Goal: Task Accomplishment & Management: Manage account settings

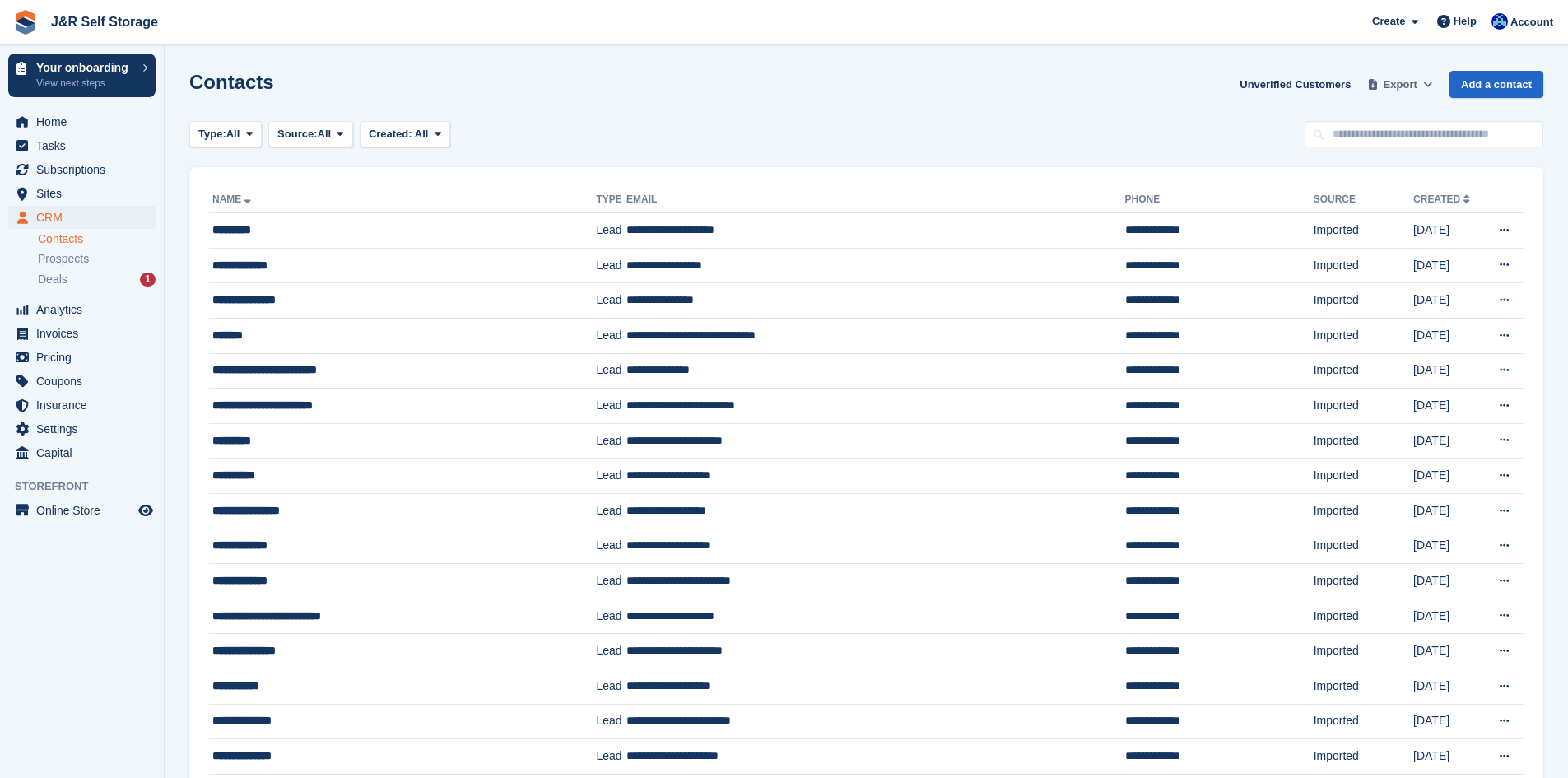
click at [1418, 87] on span "Export" at bounding box center [1401, 85] width 34 height 17
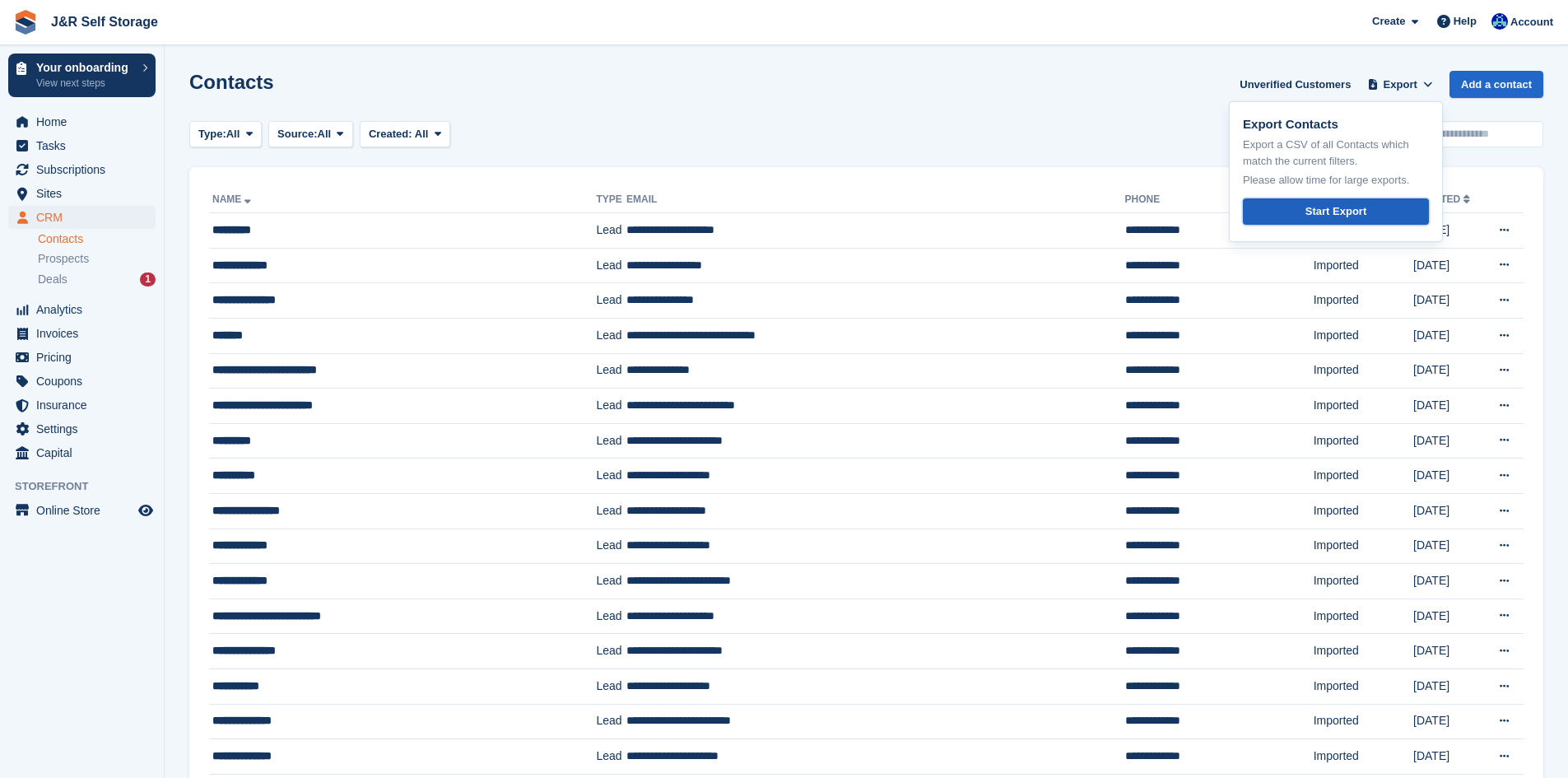
click at [1337, 210] on div "Start Export" at bounding box center [1336, 212] width 61 height 17
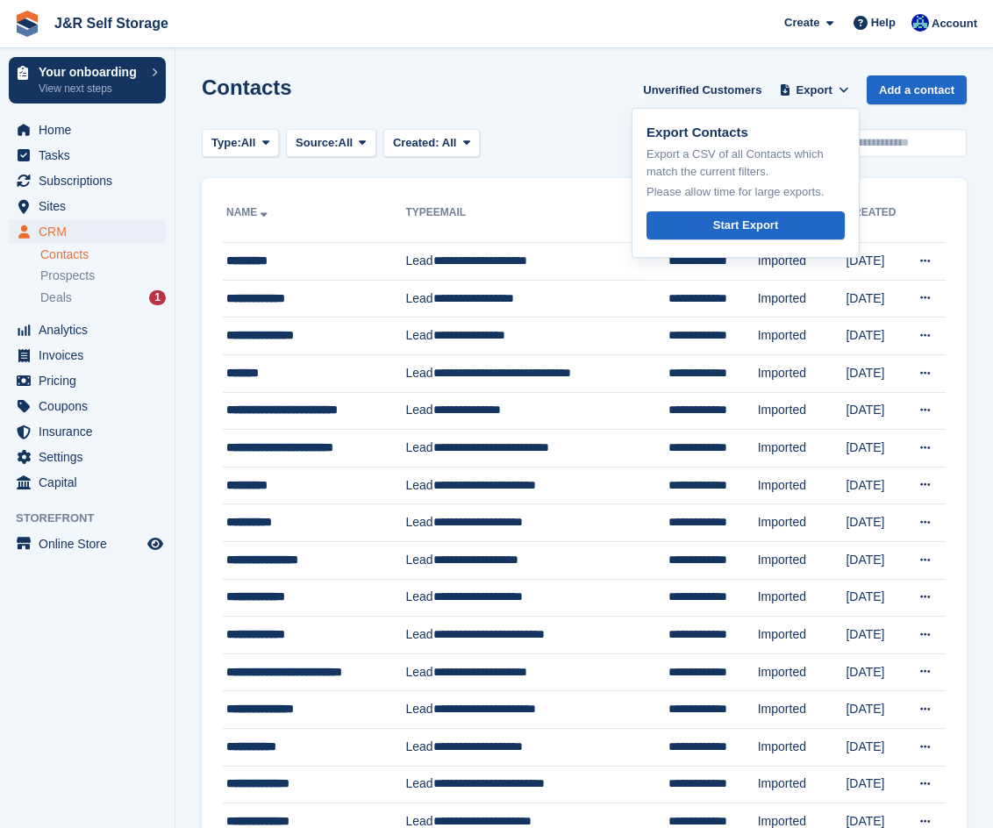
click at [246, 215] on link "Name" at bounding box center [248, 212] width 45 height 12
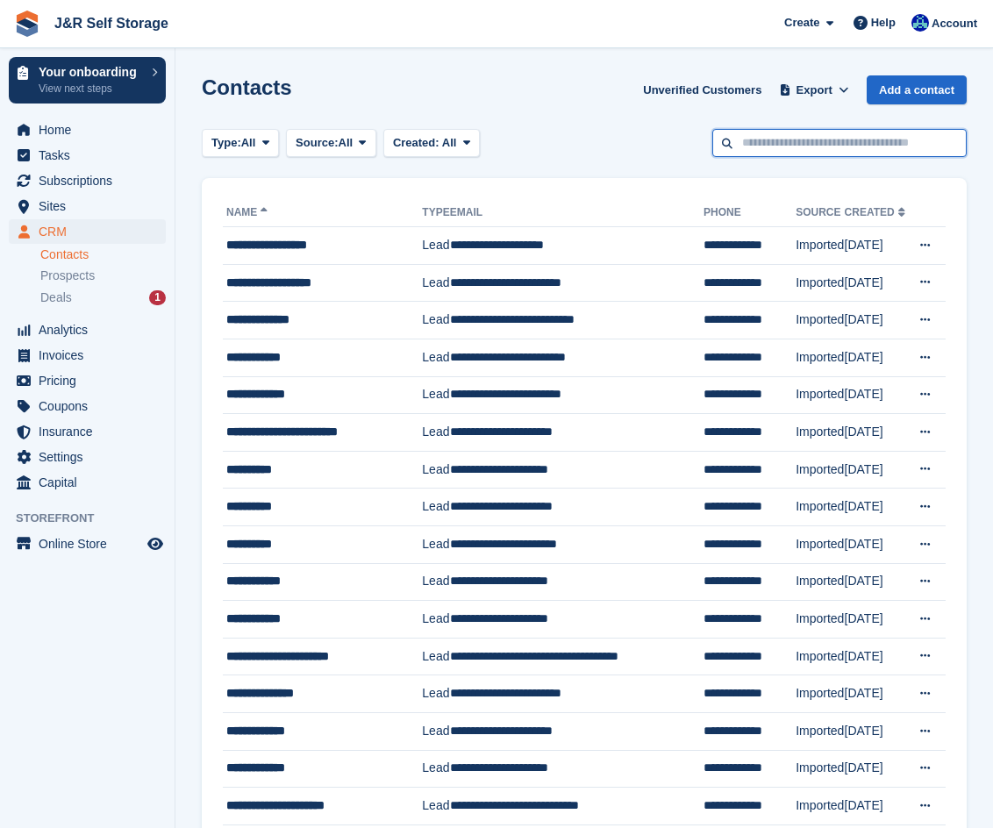
click at [832, 140] on input "text" at bounding box center [839, 143] width 254 height 29
type input "*****"
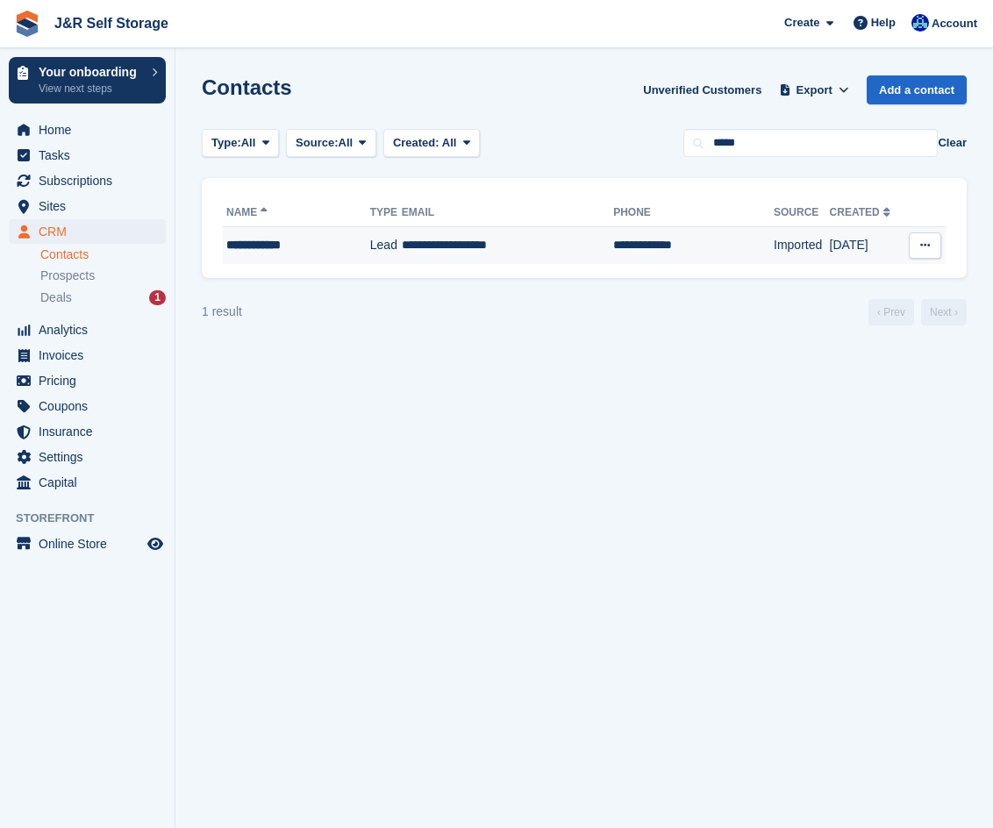
click at [284, 246] on div "**********" at bounding box center [288, 245] width 125 height 18
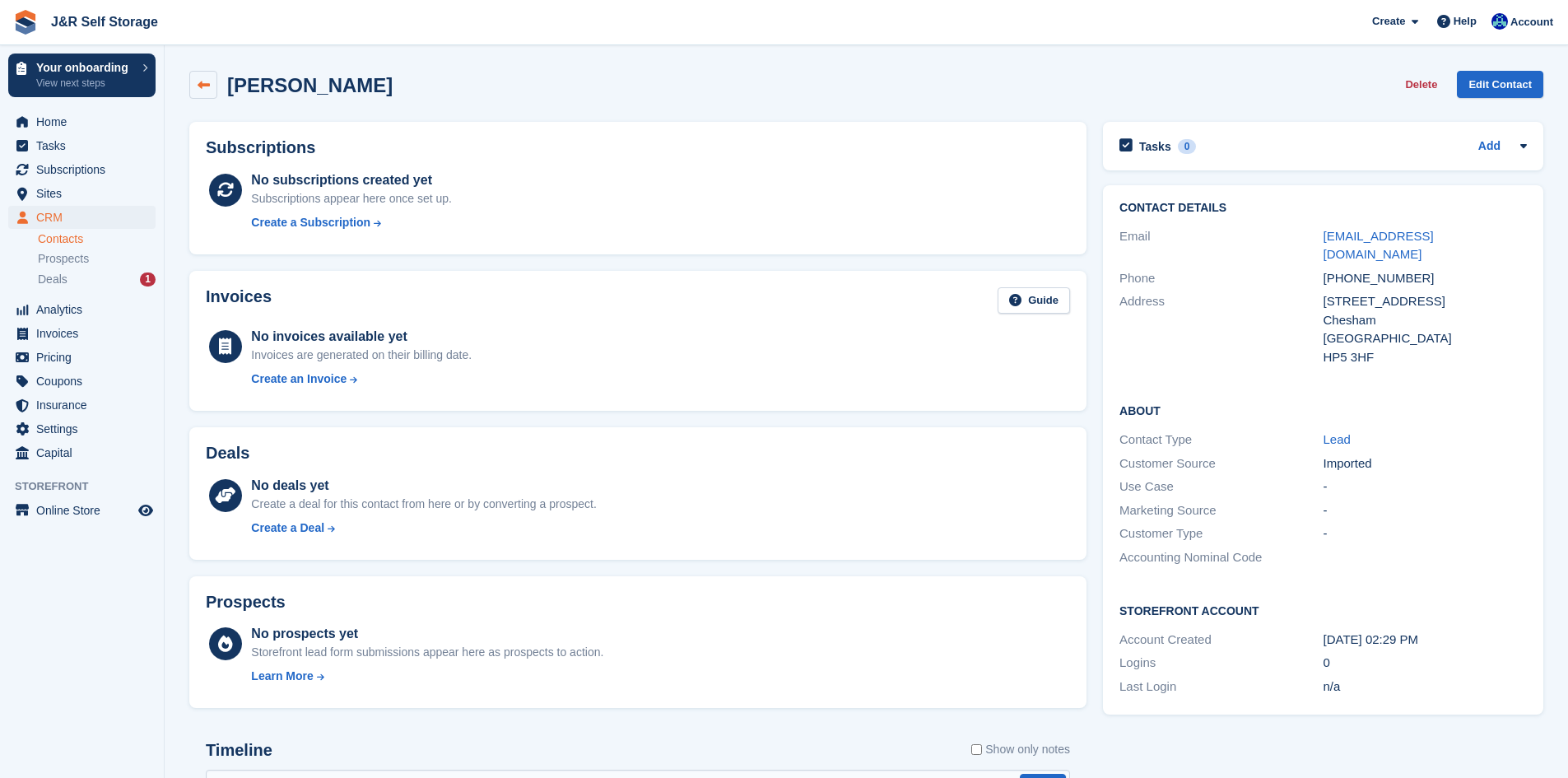
click at [212, 89] on link at bounding box center [204, 84] width 28 height 28
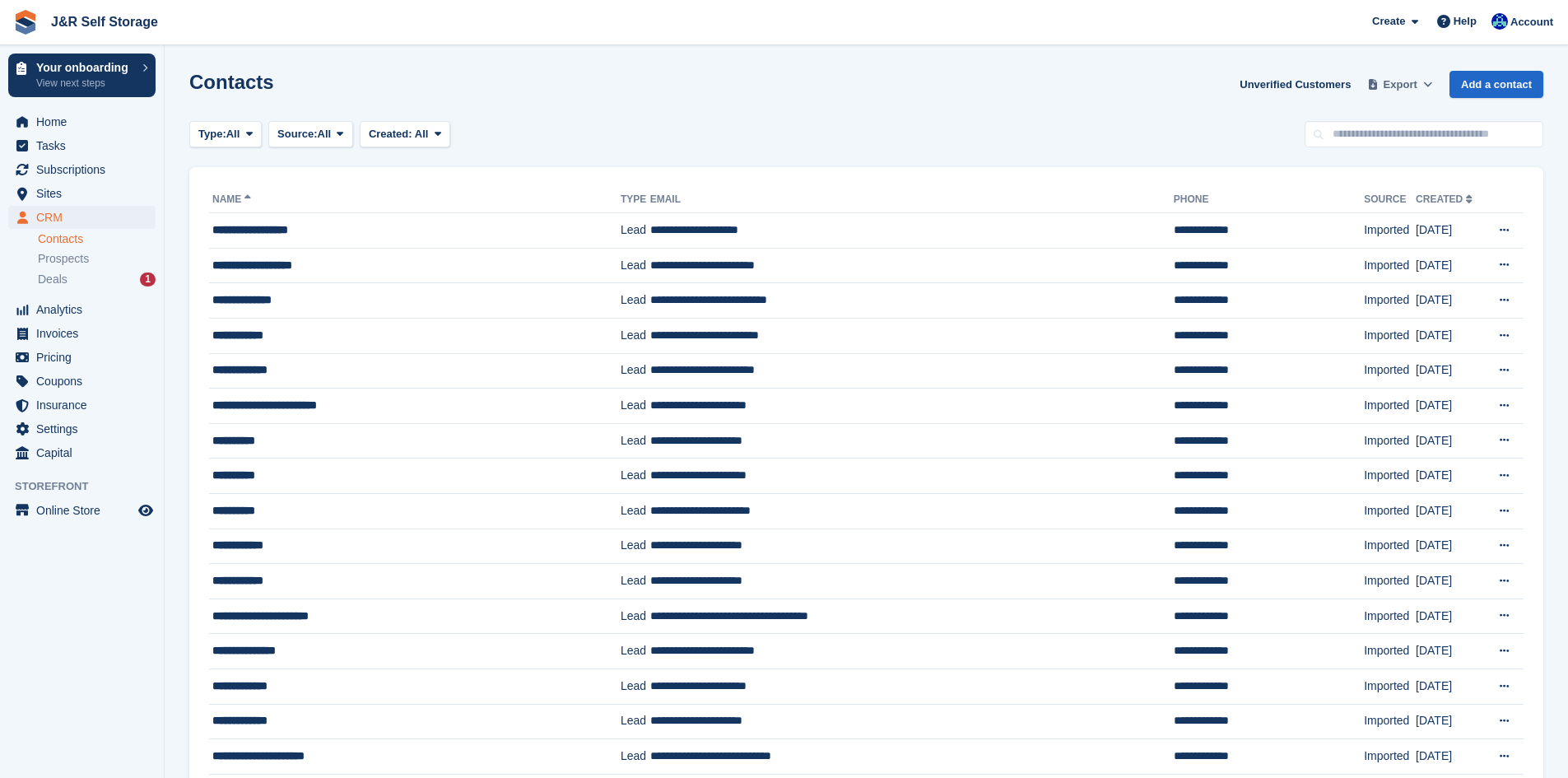
click at [931, 91] on span "Export" at bounding box center [1401, 85] width 34 height 17
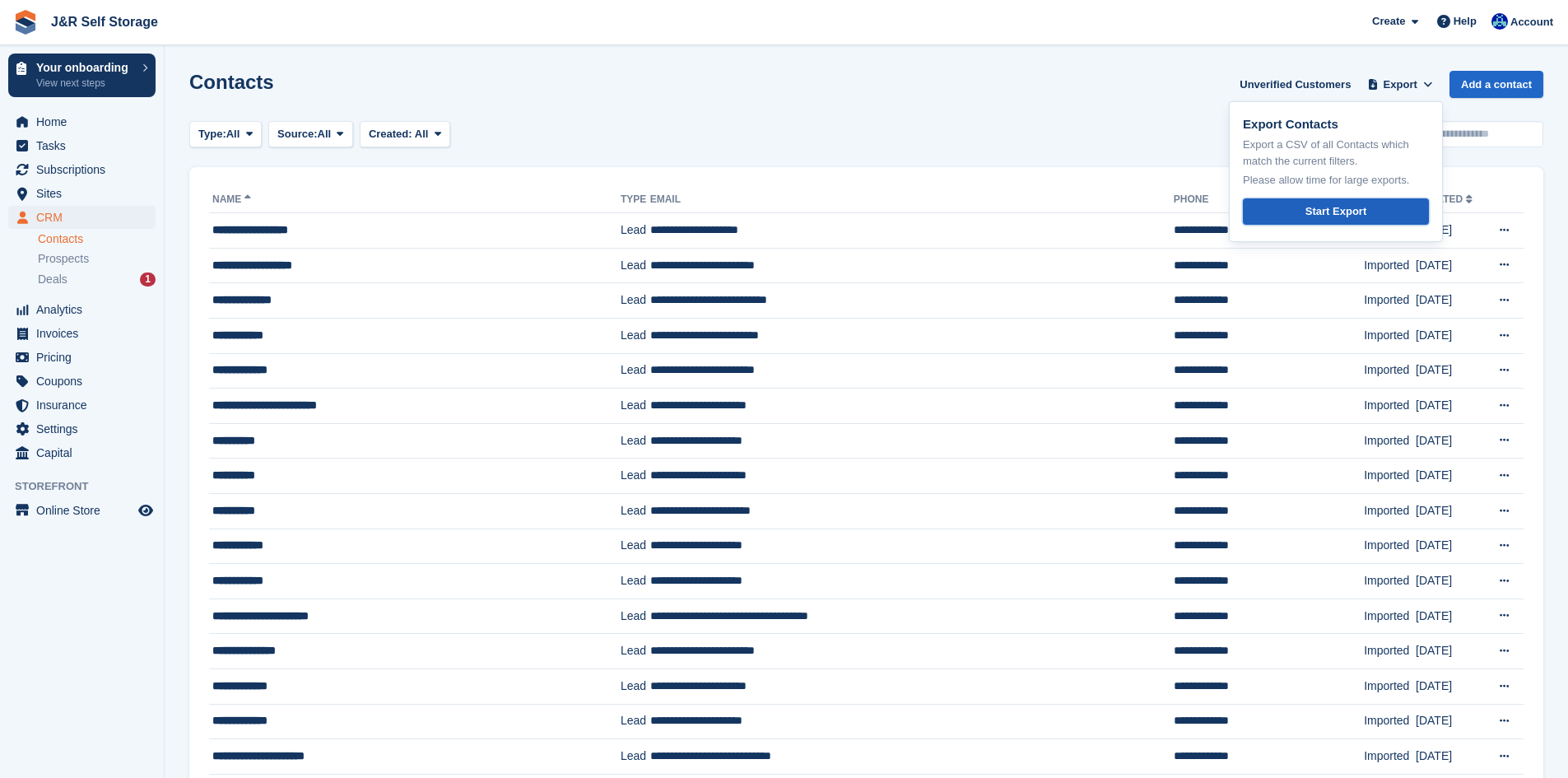
click at [931, 207] on div "Start Export" at bounding box center [1336, 212] width 61 height 17
click at [63, 282] on span "Deals" at bounding box center [53, 279] width 30 height 16
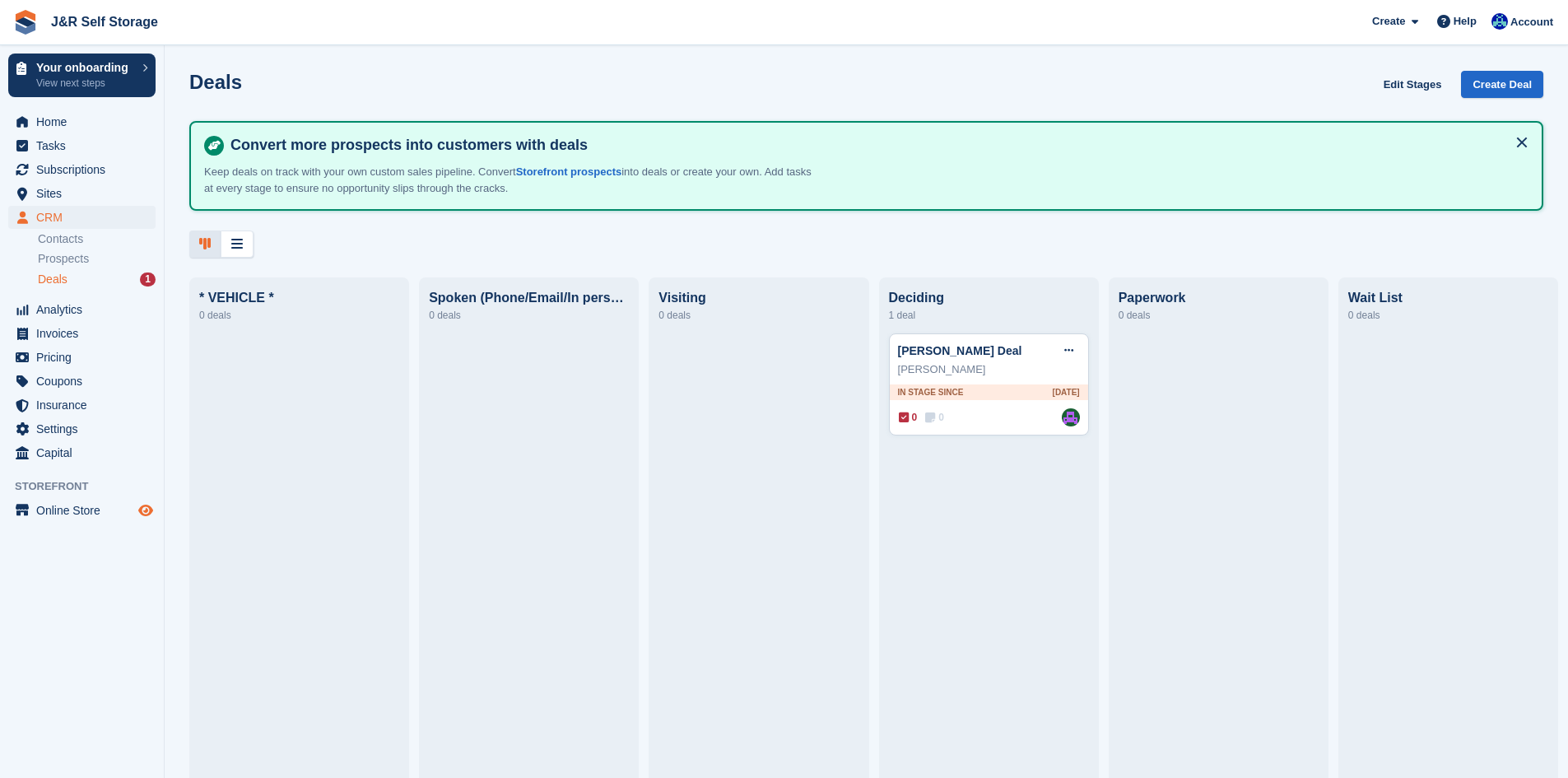
click at [146, 505] on icon "Preview store" at bounding box center [146, 511] width 15 height 13
